Goal: Browse casually: Explore the website without a specific task or goal

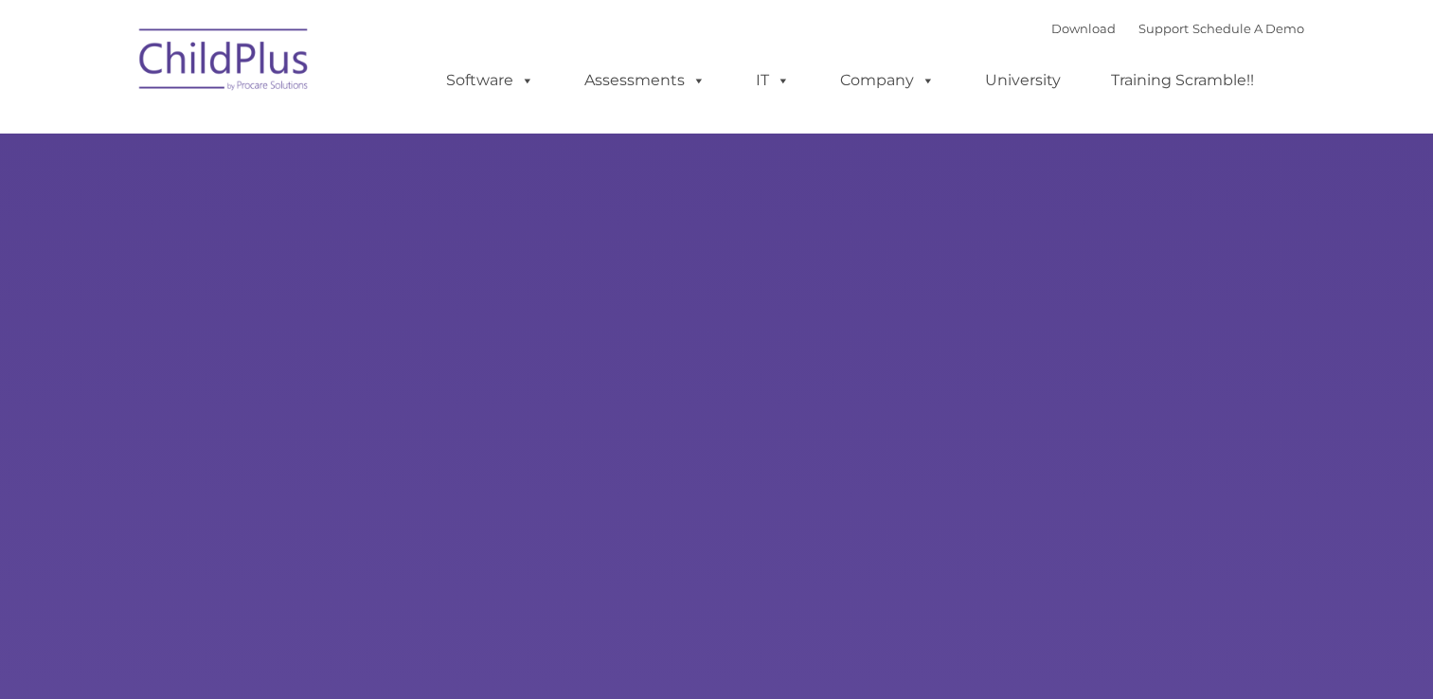
type input ""
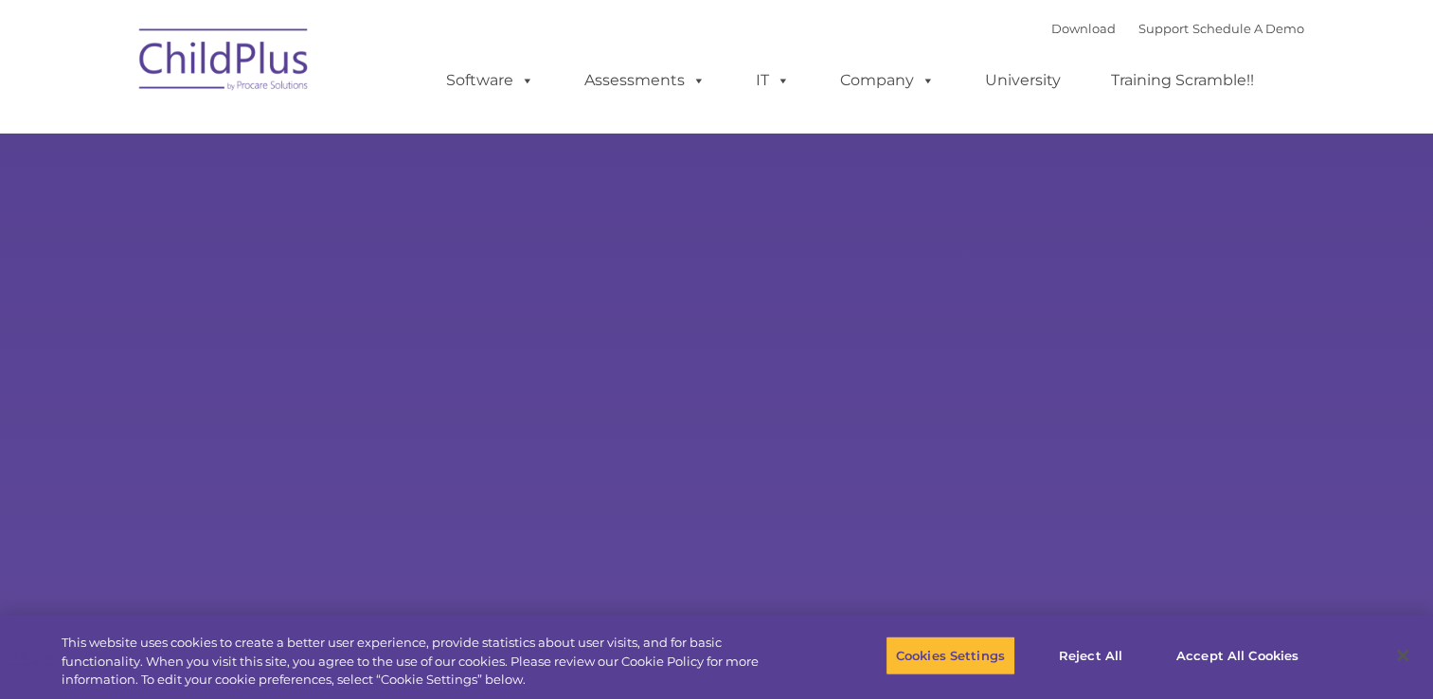
select select "MEDIUM"
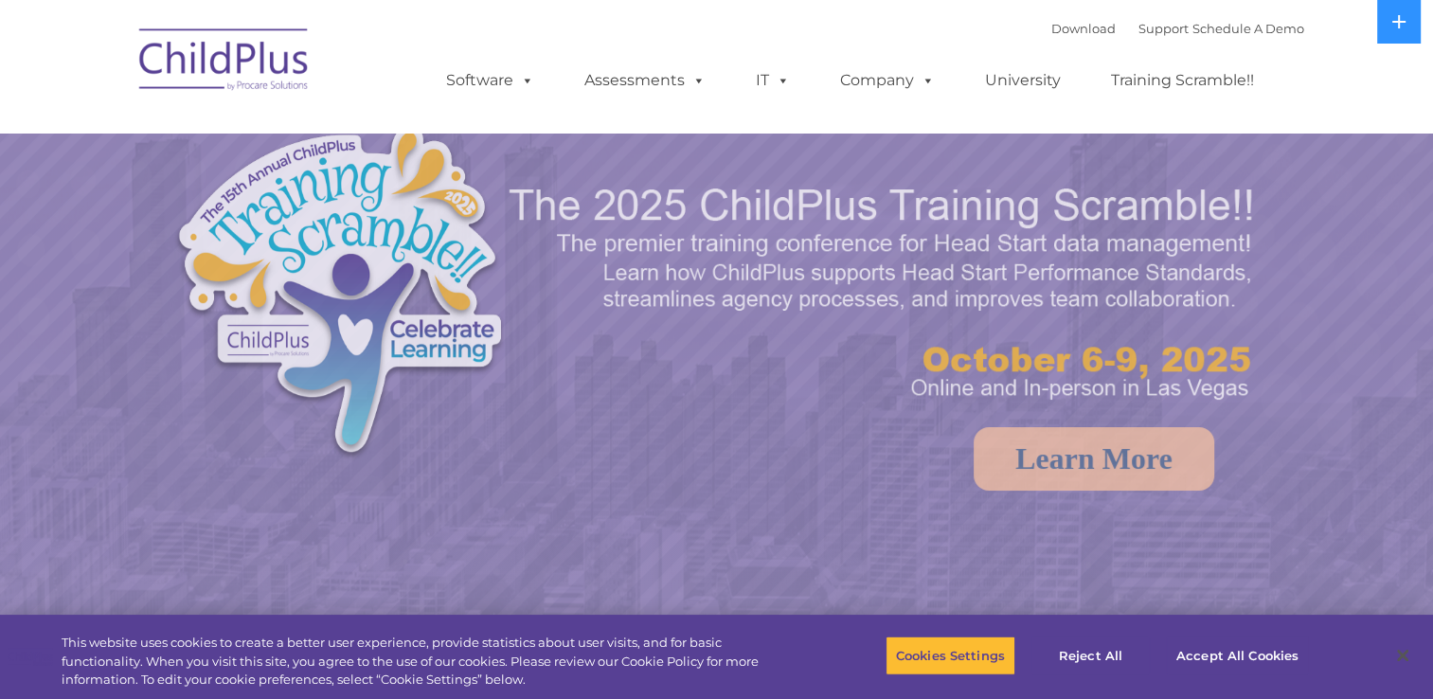
select select "MEDIUM"
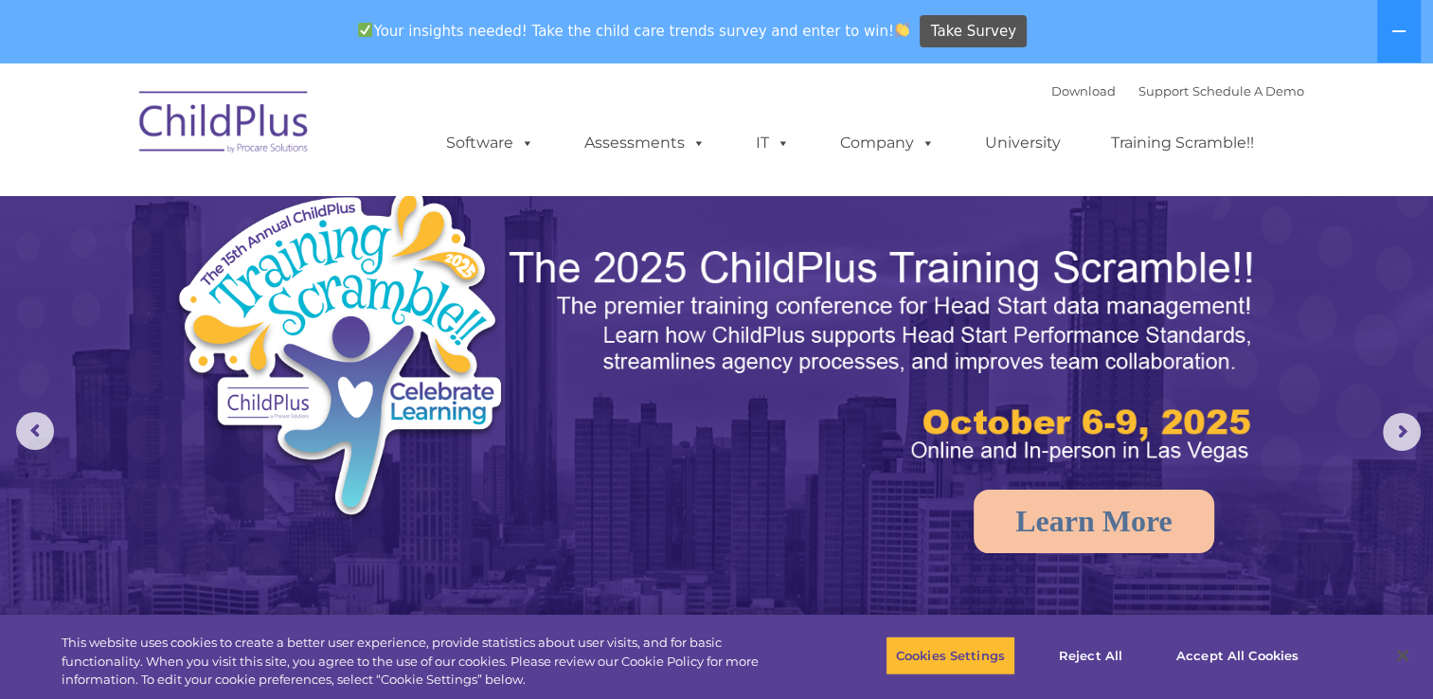
click at [432, 219] on img at bounding box center [414, 360] width 482 height 351
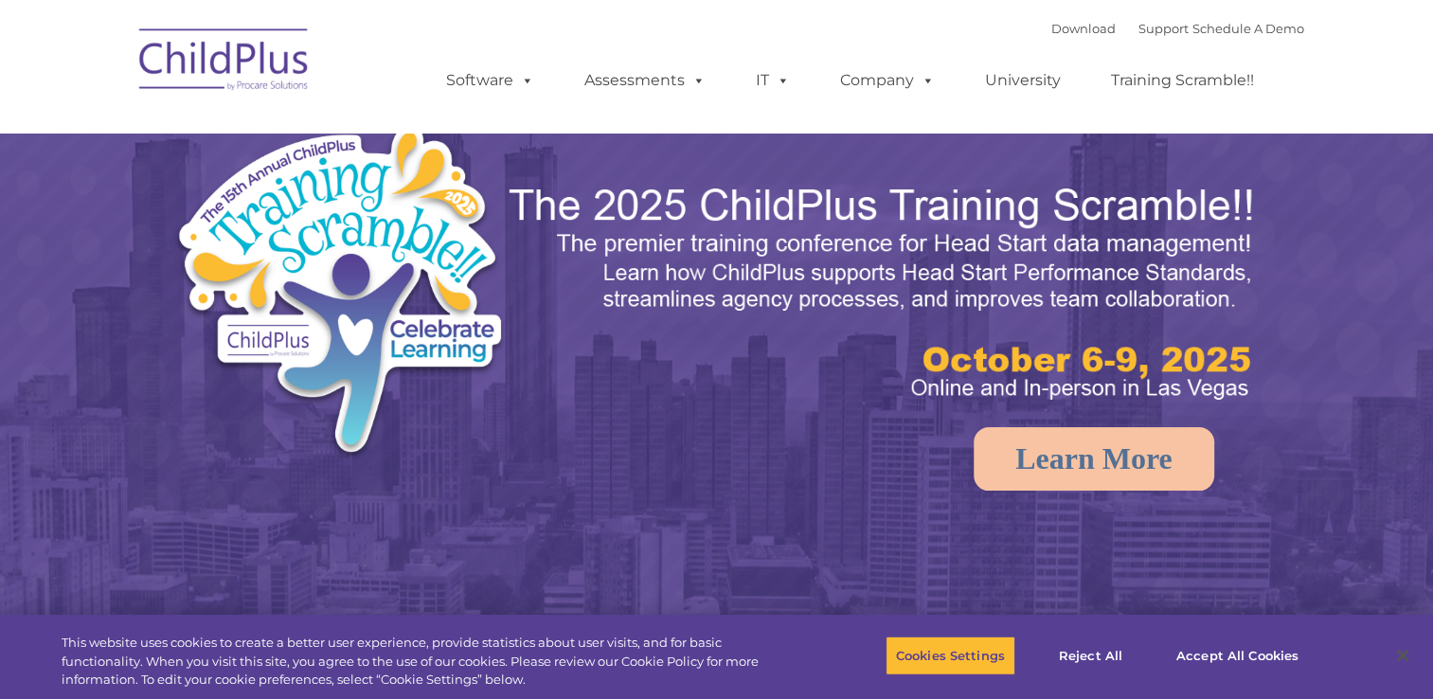
select select "MEDIUM"
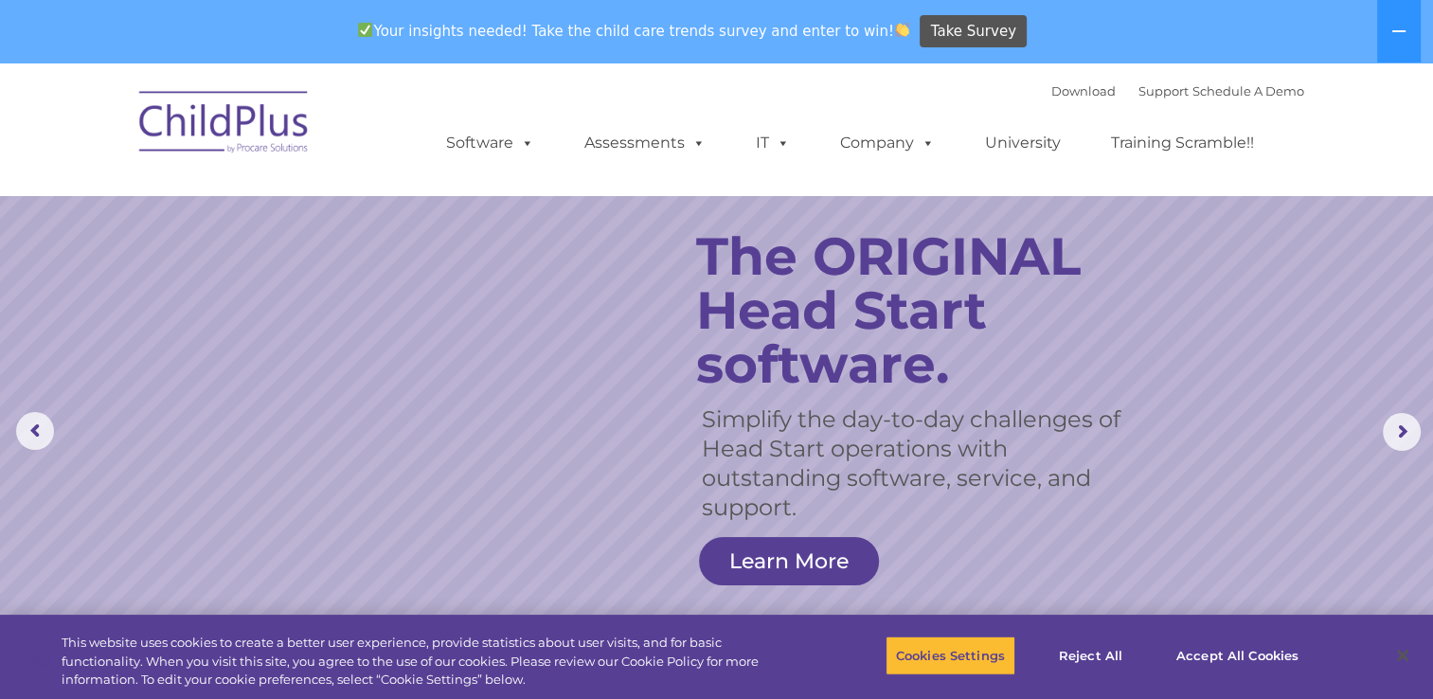
click at [723, 335] on rs-layer "The ORIGINAL Head Start software." at bounding box center [919, 310] width 447 height 162
